Goal: Task Accomplishment & Management: Manage account settings

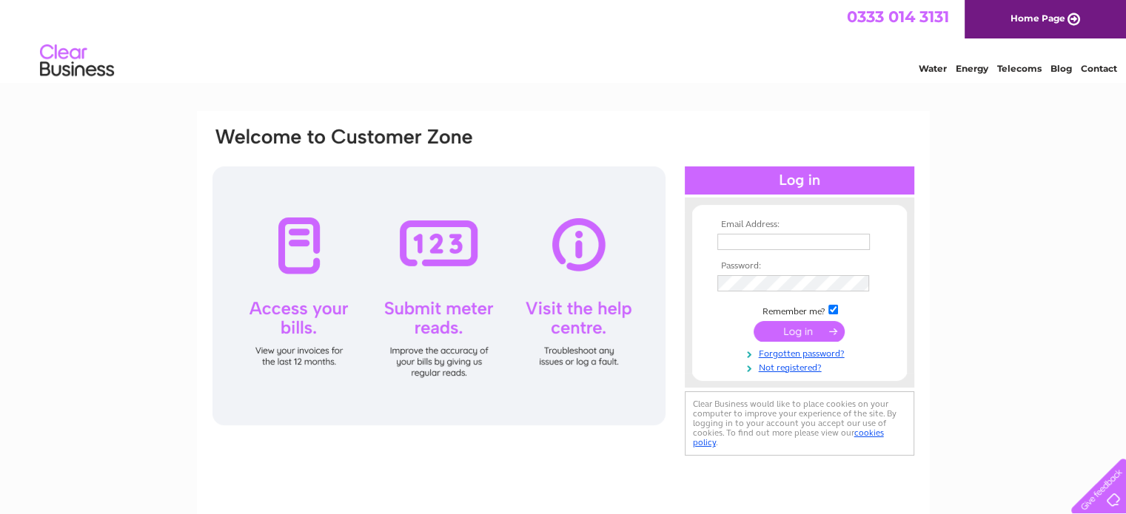
type input "[EMAIL_ADDRESS][DOMAIN_NAME]"
click at [799, 326] on input "submit" at bounding box center [798, 331] width 91 height 21
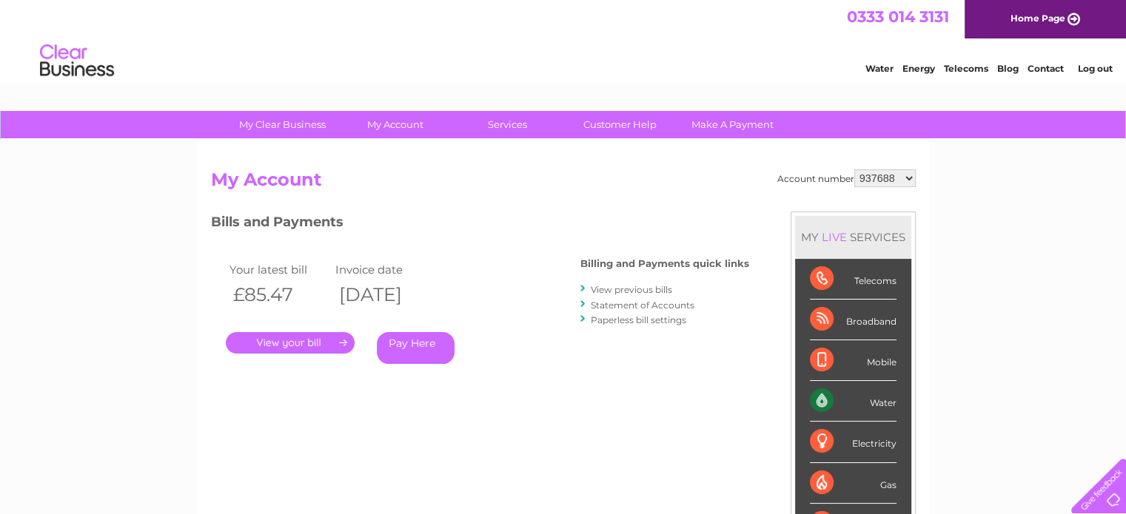
scroll to position [74, 0]
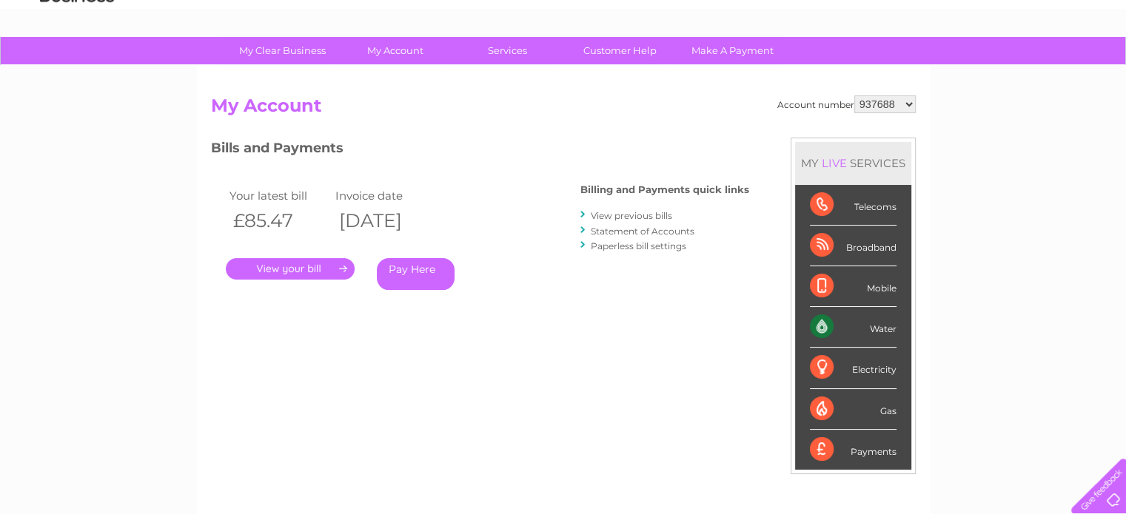
click at [310, 268] on link "." at bounding box center [290, 268] width 129 height 21
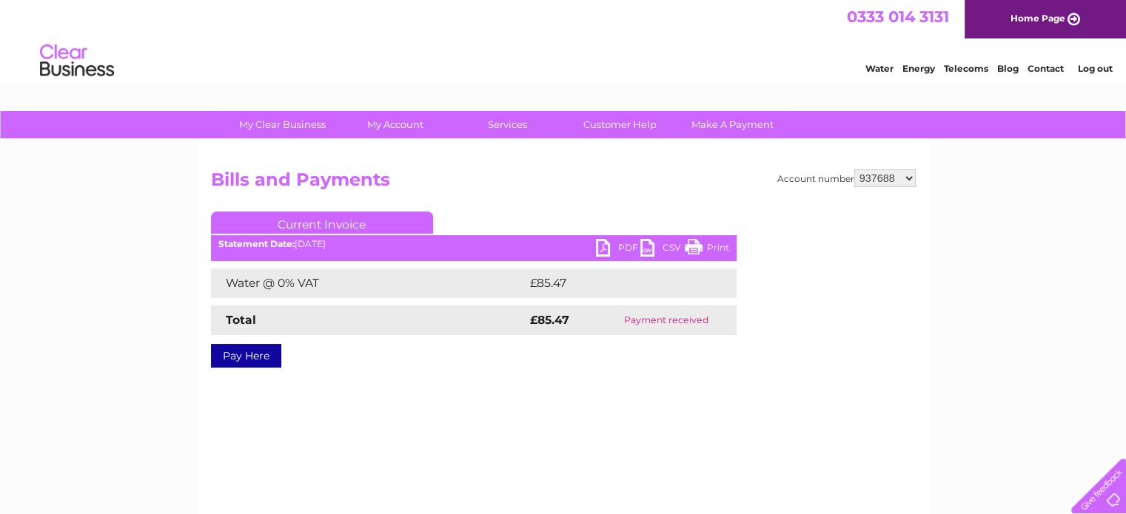
click at [909, 174] on select "937688 1082927" at bounding box center [884, 178] width 61 height 18
select select "1082927"
click at [854, 169] on select "937688 1082927" at bounding box center [884, 178] width 61 height 18
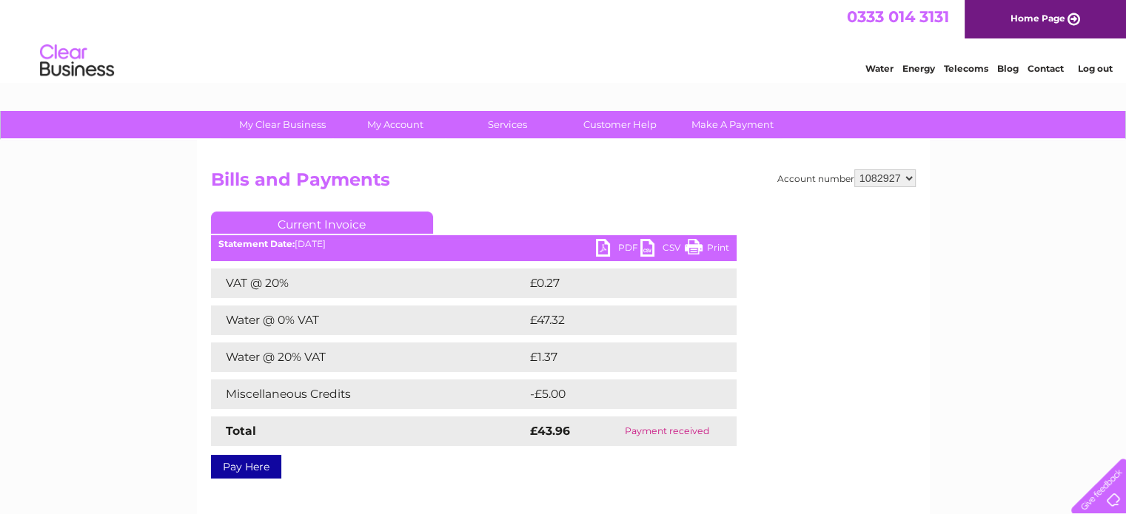
click at [619, 246] on link "PDF" at bounding box center [618, 249] width 44 height 21
